Goal: Transaction & Acquisition: Obtain resource

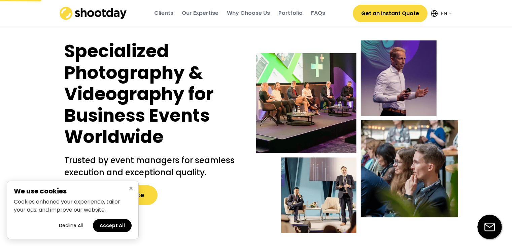
select select ""en""
click at [133, 187] on button "×" at bounding box center [131, 188] width 8 height 8
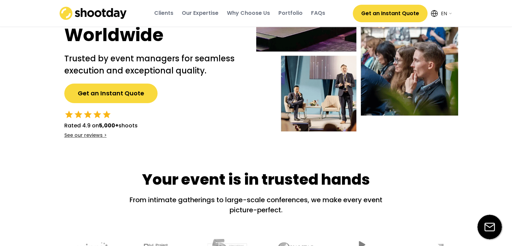
scroll to position [101, 0]
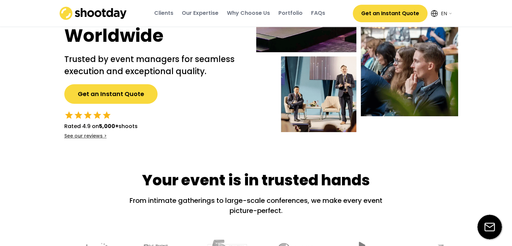
click at [128, 98] on button "Get an Instant Quote" at bounding box center [110, 94] width 93 height 20
